Goal: Entertainment & Leisure: Consume media (video, audio)

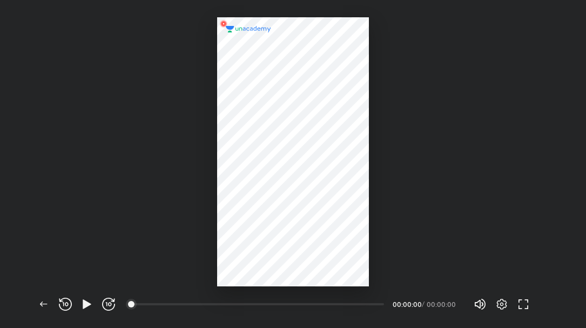
scroll to position [328, 586]
click at [84, 301] on icon "button" at bounding box center [87, 303] width 8 height 9
click at [239, 309] on div "03:42" at bounding box center [258, 303] width 252 height 11
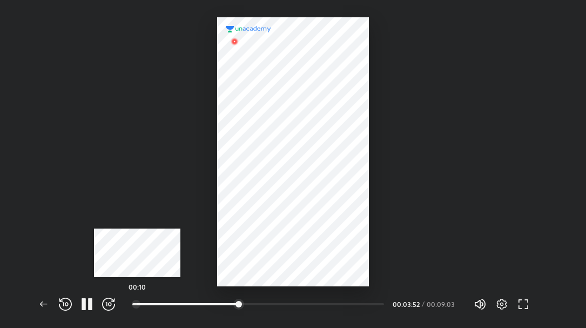
click at [137, 303] on div at bounding box center [136, 304] width 9 height 9
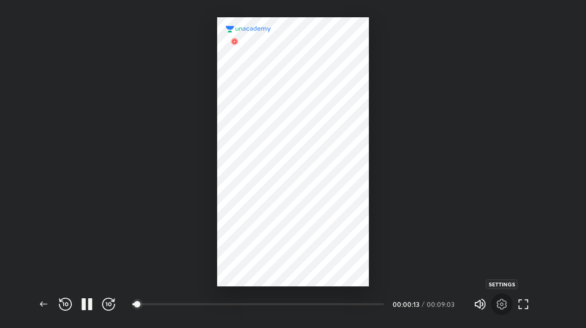
click at [501, 302] on icon "button" at bounding box center [501, 303] width 13 height 13
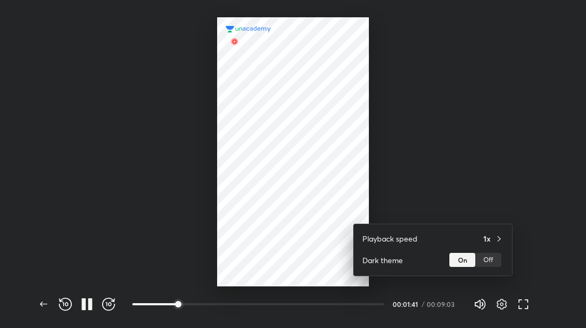
click at [500, 167] on div at bounding box center [293, 164] width 586 height 328
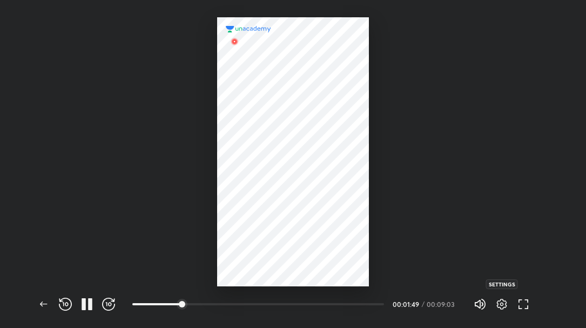
click at [500, 307] on icon "button" at bounding box center [501, 303] width 13 height 13
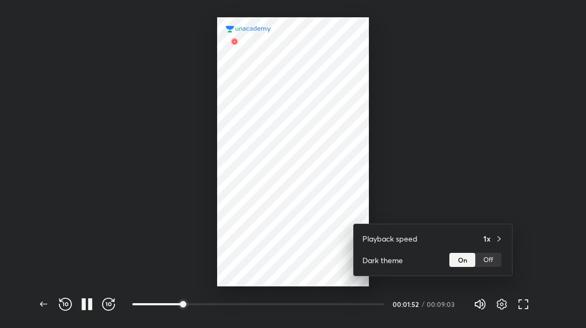
click at [518, 191] on div at bounding box center [293, 164] width 586 height 328
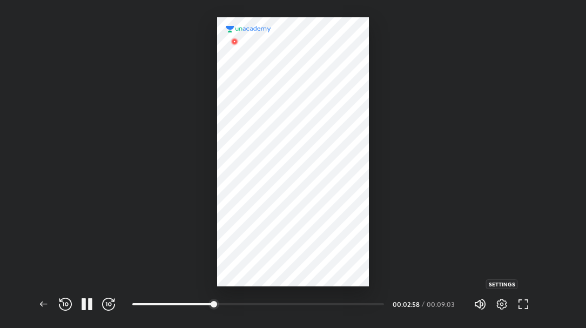
click at [503, 305] on icon "button" at bounding box center [501, 303] width 13 height 13
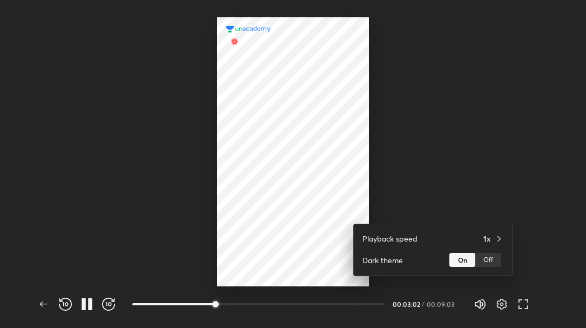
click at [511, 186] on div at bounding box center [293, 164] width 586 height 328
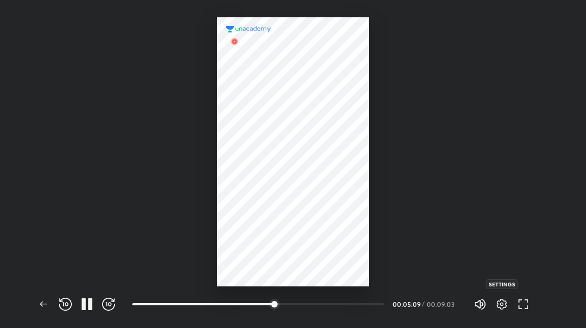
click at [500, 303] on icon "button" at bounding box center [502, 304] width 4 height 4
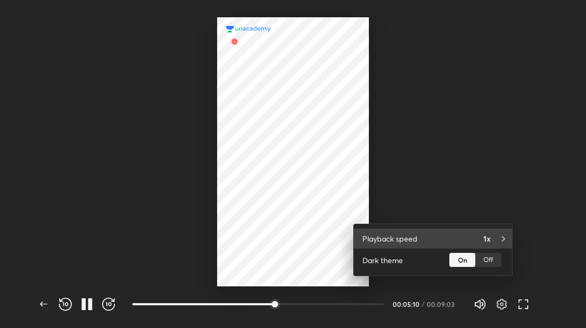
click at [500, 230] on div "Playback speed 1x" at bounding box center [433, 238] width 158 height 20
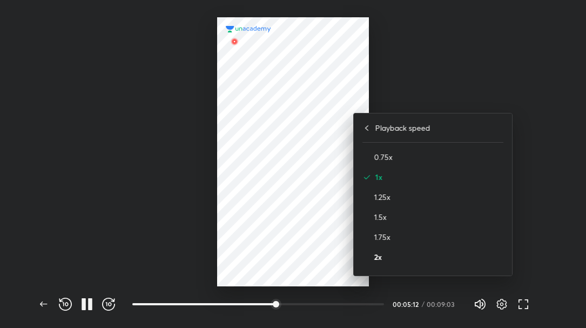
click at [396, 254] on h4 "2x" at bounding box center [438, 256] width 129 height 11
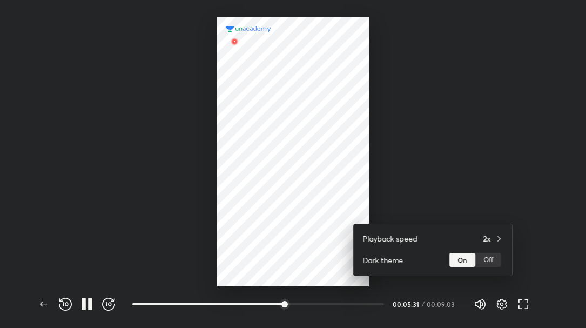
click at [308, 306] on div at bounding box center [293, 164] width 586 height 328
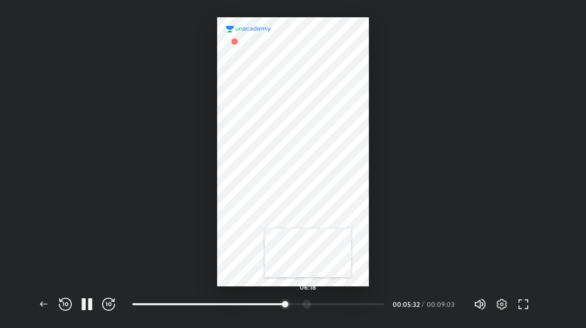
click at [308, 302] on div at bounding box center [306, 304] width 9 height 9
click at [323, 302] on div at bounding box center [322, 304] width 9 height 9
click at [342, 305] on div at bounding box center [341, 304] width 9 height 9
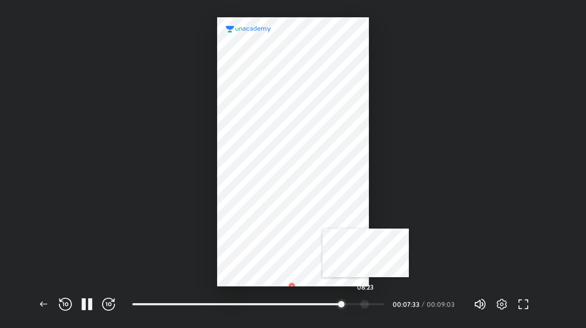
click at [366, 304] on div at bounding box center [364, 304] width 9 height 9
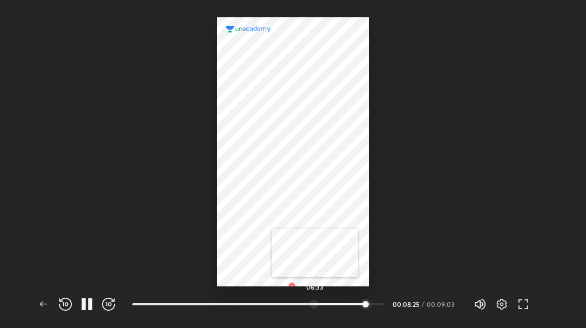
click at [315, 302] on div at bounding box center [313, 304] width 9 height 9
click at [493, 302] on span "button" at bounding box center [501, 303] width 17 height 13
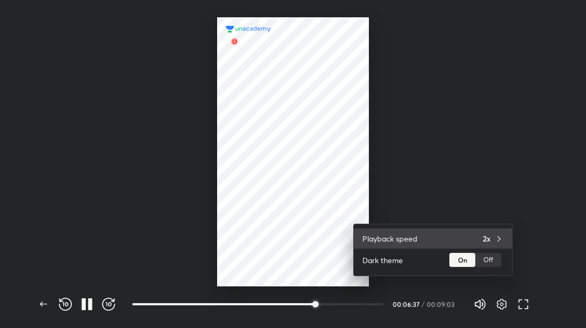
click at [491, 248] on div "Playback speed 2x" at bounding box center [433, 238] width 158 height 20
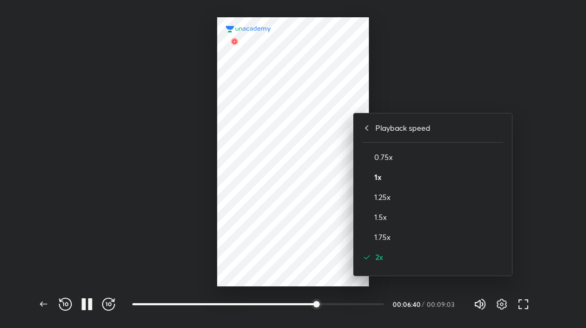
click at [434, 175] on h4 "1x" at bounding box center [438, 176] width 129 height 11
